Goal: Transaction & Acquisition: Download file/media

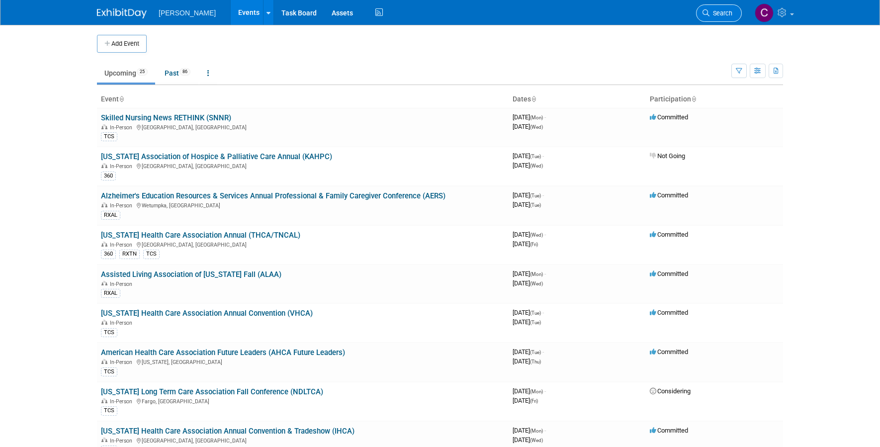
click at [725, 11] on span "Search" at bounding box center [720, 12] width 23 height 7
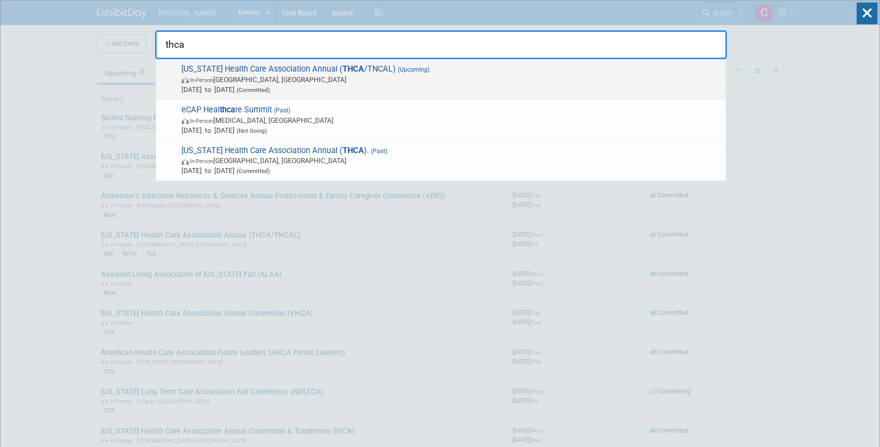
type input "thca"
click at [415, 73] on span "Tennessee Health Care Association Annual ( THCA /TNCAL) (Upcoming) In-Person Na…" at bounding box center [449, 79] width 542 height 30
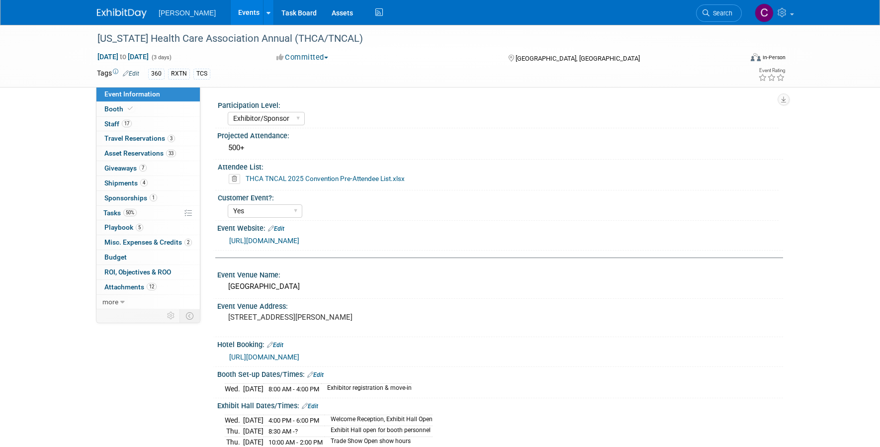
select select "Exhibitor/Sponsor"
select select "Yes"
click at [114, 301] on span "more" at bounding box center [110, 302] width 16 height 8
click at [143, 315] on span "Event Binder (.pdf export)" at bounding box center [144, 316] width 80 height 8
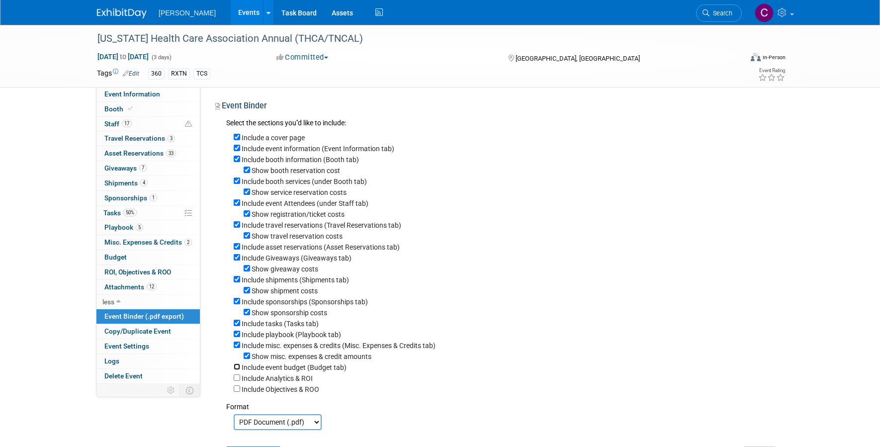
click at [237, 367] on input "Include event budget (Budget tab)" at bounding box center [237, 366] width 6 height 6
checkbox input "true"
drag, startPoint x: 237, startPoint y: 376, endPoint x: 238, endPoint y: 381, distance: 5.1
click at [237, 377] on input "Include Analytics & ROI" at bounding box center [237, 377] width 6 height 6
checkbox input "true"
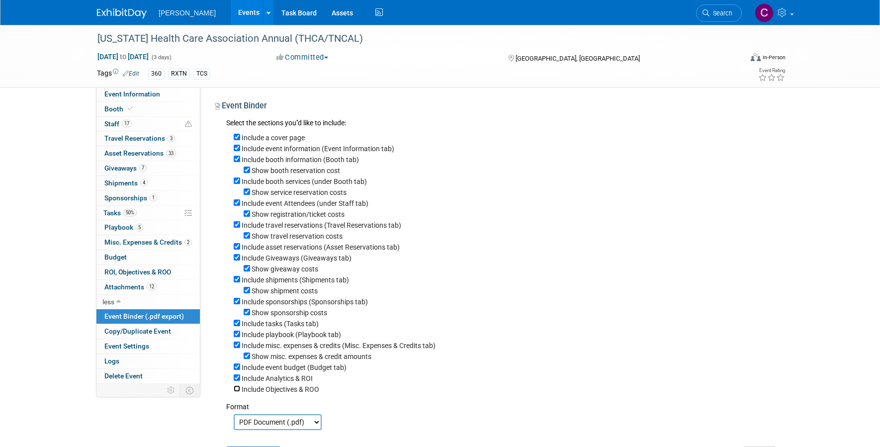
click at [237, 389] on input "Include Objectives & ROO" at bounding box center [237, 388] width 6 height 6
checkbox input "true"
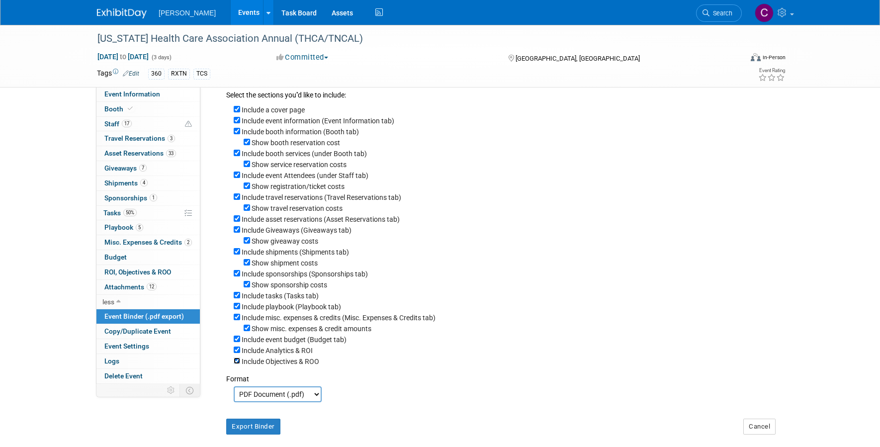
scroll to position [37, 0]
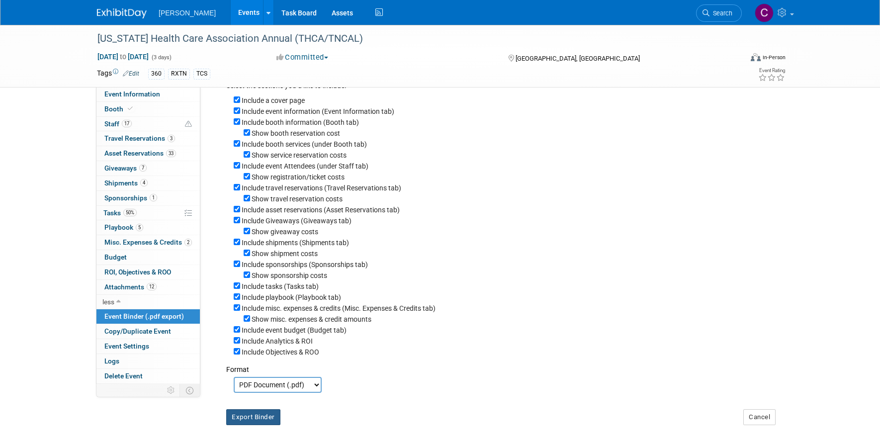
click at [253, 416] on button "Export Binder" at bounding box center [253, 417] width 54 height 16
